Goal: Find specific page/section: Find specific page/section

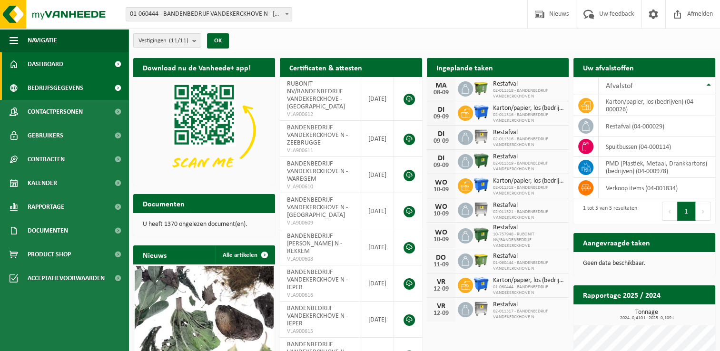
click at [61, 85] on span "Bedrijfsgegevens" at bounding box center [56, 88] width 56 height 24
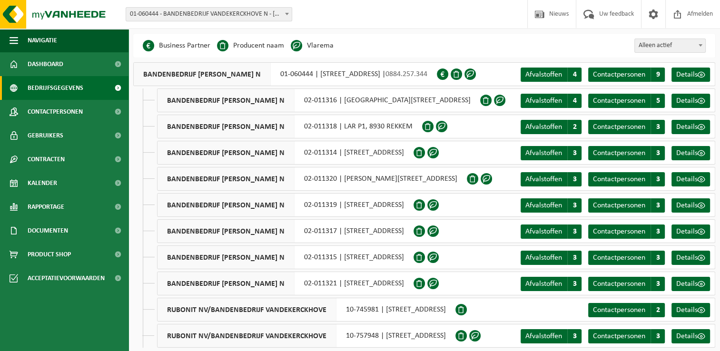
click at [319, 46] on li "Vlarema" at bounding box center [312, 46] width 43 height 14
click at [555, 74] on span "Afvalstoffen" at bounding box center [544, 75] width 37 height 8
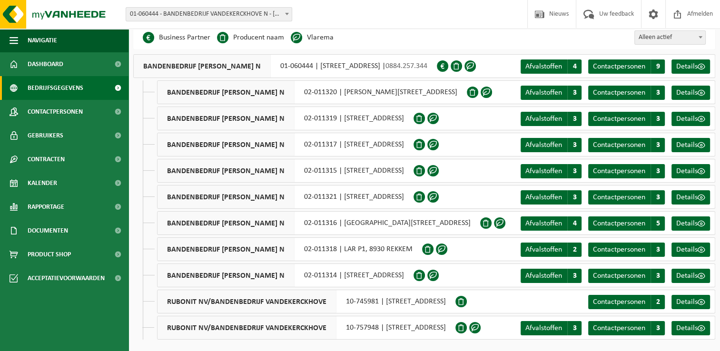
scroll to position [10, 0]
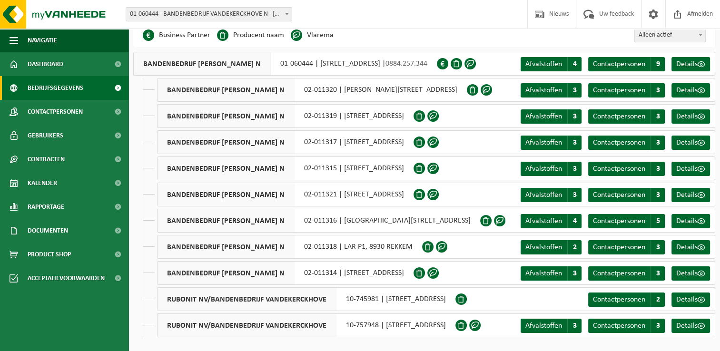
click at [439, 118] on span at bounding box center [433, 115] width 11 height 11
click at [686, 115] on span "Details" at bounding box center [687, 117] width 21 height 8
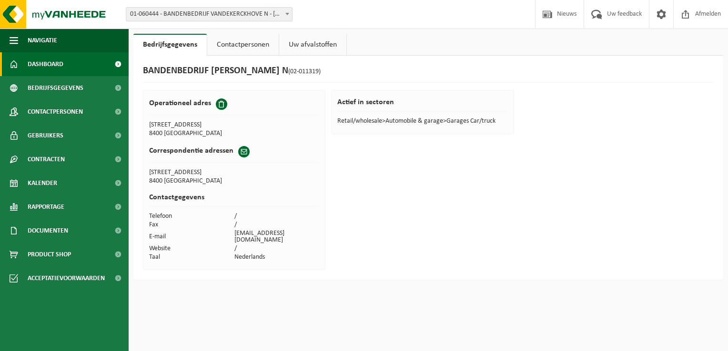
click at [56, 67] on span "Dashboard" at bounding box center [46, 64] width 36 height 24
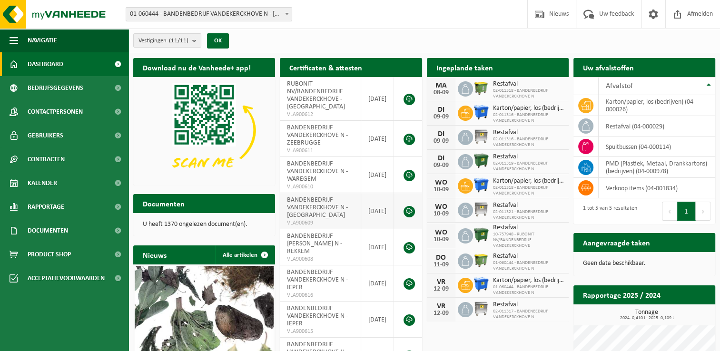
click at [415, 213] on td at bounding box center [408, 211] width 28 height 36
click at [406, 209] on link at bounding box center [409, 211] width 11 height 11
